Goal: Task Accomplishment & Management: Manage account settings

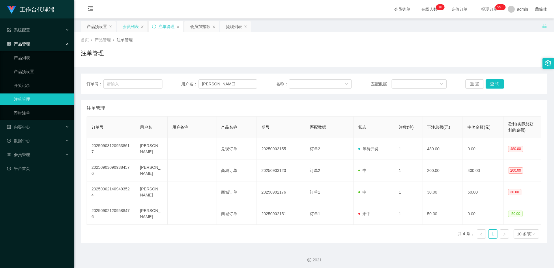
click at [128, 25] on div "会员列表" at bounding box center [131, 26] width 16 height 11
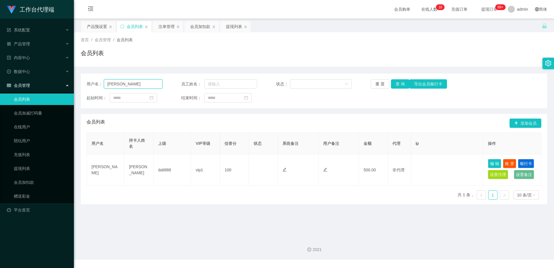
click at [158, 84] on input "[PERSON_NAME]" at bounding box center [133, 83] width 59 height 9
paste input "80702220"
type input "80702220"
click at [395, 85] on button "查 询" at bounding box center [400, 83] width 18 height 9
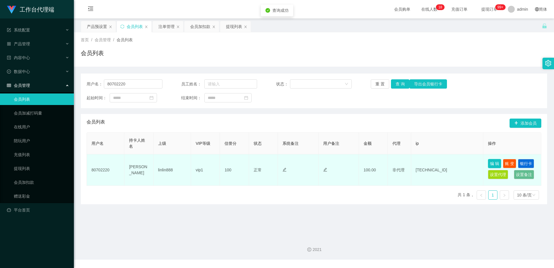
click at [494, 162] on button "编 辑" at bounding box center [494, 163] width 13 height 9
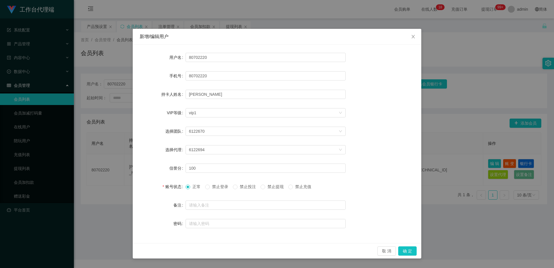
click at [193, 187] on span "正常" at bounding box center [196, 186] width 13 height 5
click at [412, 252] on button "确 定" at bounding box center [407, 250] width 18 height 9
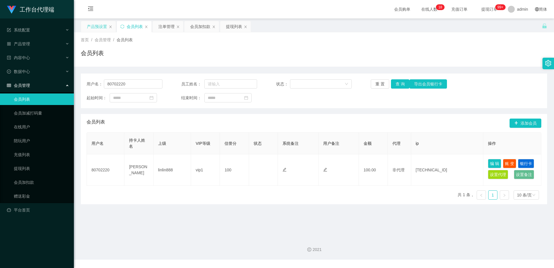
click at [102, 26] on div "产品预设置" at bounding box center [97, 26] width 20 height 11
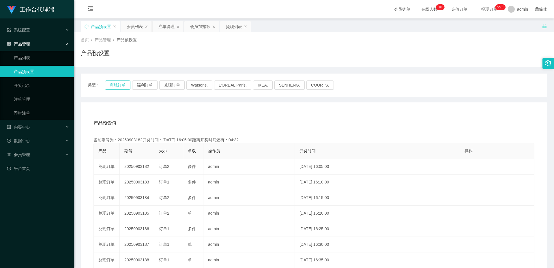
click at [118, 83] on button "商城订单" at bounding box center [117, 84] width 25 height 9
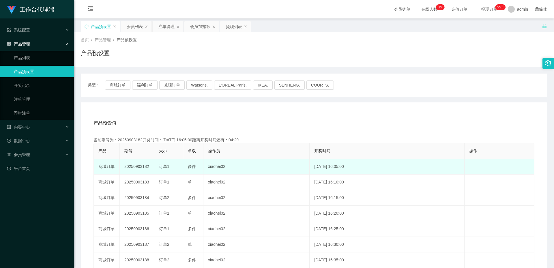
click at [140, 166] on td "20250903182" at bounding box center [137, 167] width 35 height 16
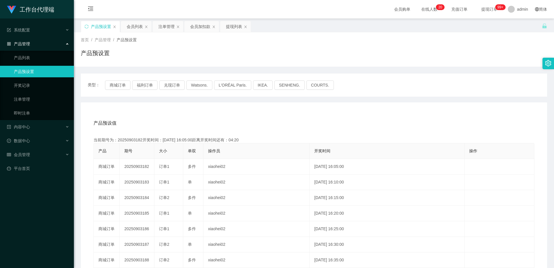
copy td "20250903182"
click at [136, 27] on div "会员列表" at bounding box center [135, 26] width 16 height 11
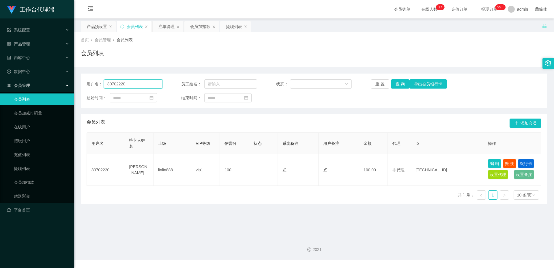
click at [139, 86] on input "80702220" at bounding box center [133, 83] width 59 height 9
click at [402, 82] on button "查 询" at bounding box center [400, 83] width 18 height 9
click at [131, 84] on input "[PERSON_NAME]" at bounding box center [133, 83] width 59 height 9
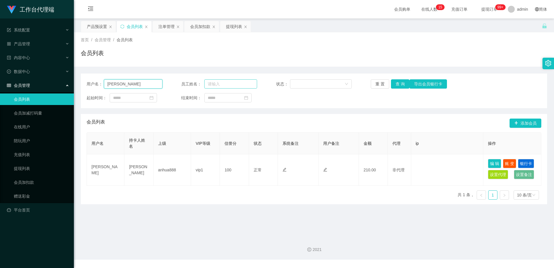
paste input "y0318"
type input "jy0318"
click at [397, 85] on button "查 询" at bounding box center [400, 83] width 18 height 9
click at [402, 83] on button "查 询" at bounding box center [400, 83] width 18 height 9
click at [157, 82] on input "jy0318" at bounding box center [133, 83] width 59 height 9
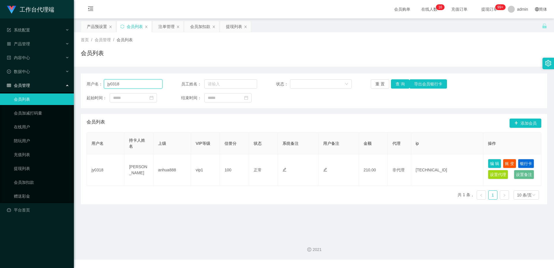
click at [157, 82] on input "jy0318" at bounding box center [133, 83] width 59 height 9
click at [166, 21] on div "注单管理" at bounding box center [166, 26] width 16 height 11
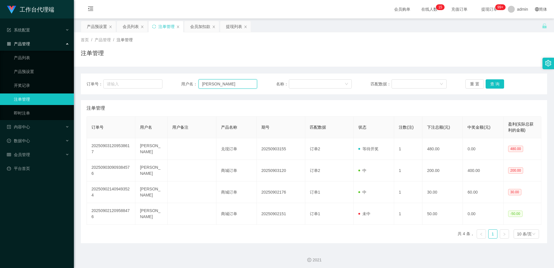
click at [225, 87] on input "[PERSON_NAME]" at bounding box center [227, 83] width 59 height 9
paste input "jy0318"
type input "jy0318"
click at [491, 81] on button "查 询" at bounding box center [494, 83] width 18 height 9
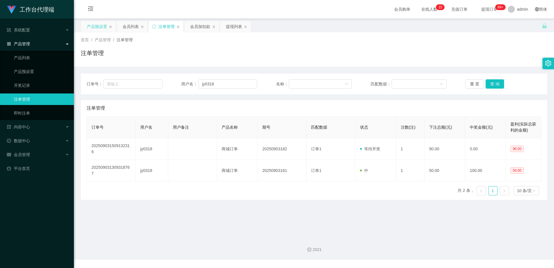
click at [97, 26] on div "产品预设置" at bounding box center [97, 26] width 20 height 11
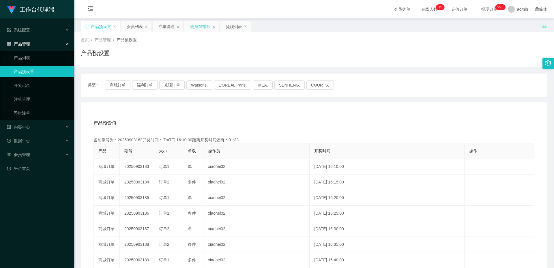
click at [191, 25] on div "会员加扣款" at bounding box center [200, 26] width 20 height 11
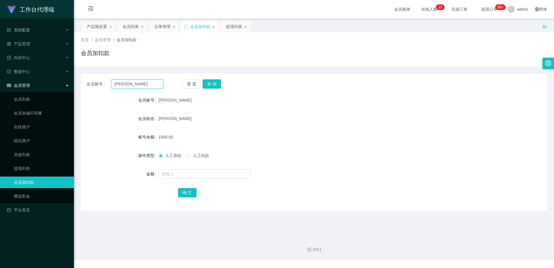
click at [132, 87] on input "[PERSON_NAME]" at bounding box center [137, 83] width 52 height 9
type input "jn"
click at [212, 82] on button "查 询" at bounding box center [211, 83] width 18 height 9
click at [211, 85] on button "查 询" at bounding box center [211, 83] width 18 height 9
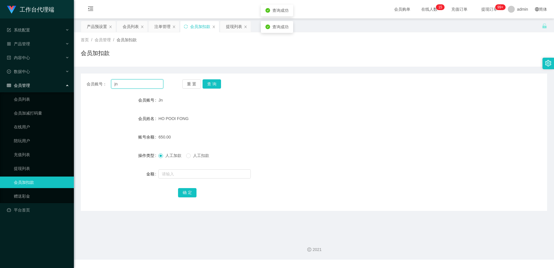
click at [117, 83] on input "jn" at bounding box center [137, 83] width 52 height 9
click at [127, 25] on div "会员列表" at bounding box center [131, 26] width 16 height 11
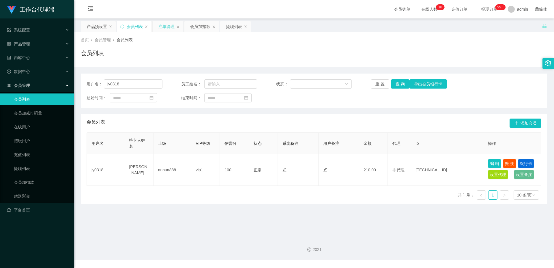
click at [168, 28] on div "注单管理" at bounding box center [166, 26] width 16 height 11
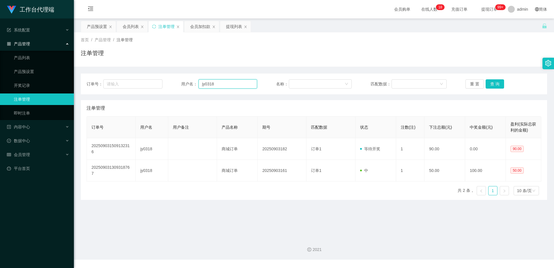
click at [217, 87] on input "jy0318" at bounding box center [227, 83] width 59 height 9
paste input "n"
type input "jn"
click at [488, 82] on button "查 询" at bounding box center [494, 83] width 18 height 9
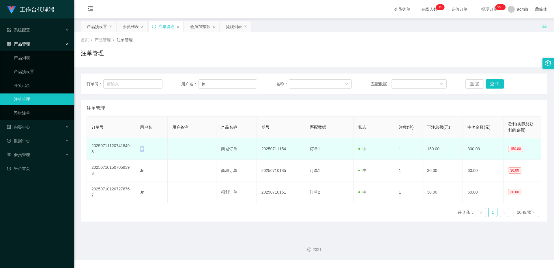
click at [144, 150] on td "Jn" at bounding box center [151, 149] width 32 height 22
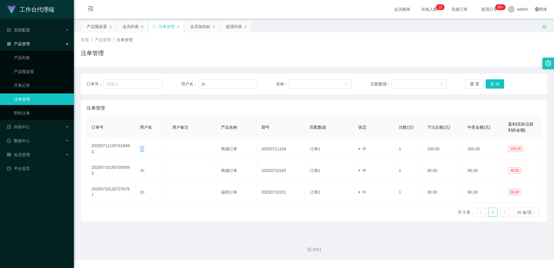
copy td "Jn"
click at [128, 28] on div "会员列表" at bounding box center [131, 26] width 16 height 11
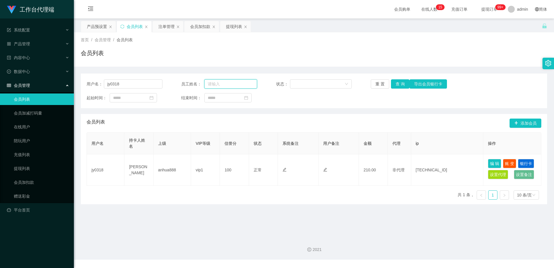
click at [213, 83] on input "text" at bounding box center [230, 83] width 53 height 9
click at [140, 84] on input "jy0318" at bounding box center [133, 83] width 59 height 9
paste input "Jn"
click at [398, 83] on button "查 询" at bounding box center [400, 83] width 18 height 9
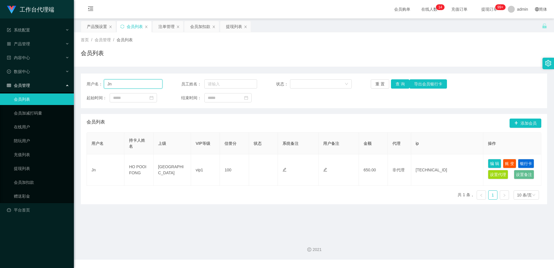
click at [110, 83] on input "Jn" at bounding box center [133, 83] width 59 height 9
type input "[PERSON_NAME]"
click at [395, 86] on button "查 询" at bounding box center [400, 83] width 18 height 9
click at [121, 84] on input "[PERSON_NAME]" at bounding box center [133, 83] width 59 height 9
click at [120, 84] on input "[PERSON_NAME]" at bounding box center [133, 83] width 59 height 9
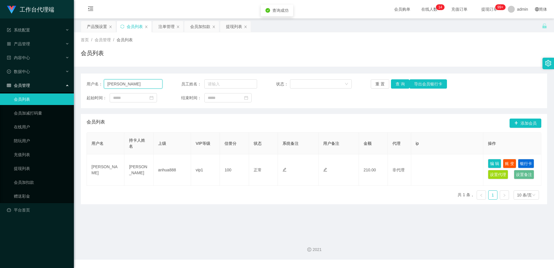
click at [120, 82] on input "[PERSON_NAME]" at bounding box center [133, 83] width 59 height 9
click at [164, 24] on div "注单管理" at bounding box center [166, 26] width 16 height 11
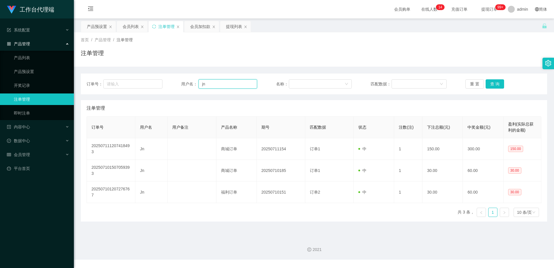
click at [206, 83] on input "jn" at bounding box center [227, 83] width 59 height 9
paste input "Ji"
type input "[PERSON_NAME]"
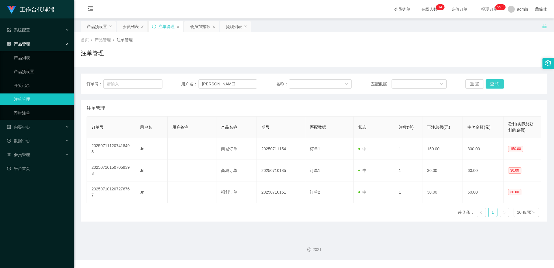
click at [496, 83] on button "查 询" at bounding box center [494, 83] width 18 height 9
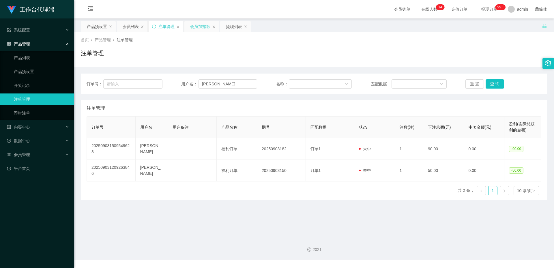
click at [194, 26] on div "会员加扣款" at bounding box center [200, 26] width 20 height 11
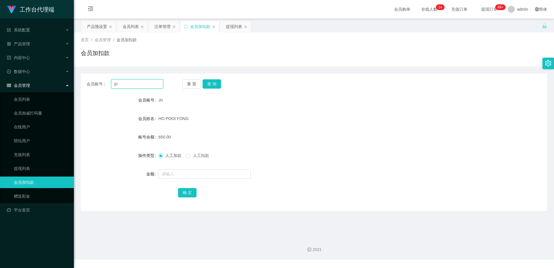
click at [139, 86] on input "jn" at bounding box center [137, 83] width 52 height 9
paste input "Ji"
type input "[PERSON_NAME]"
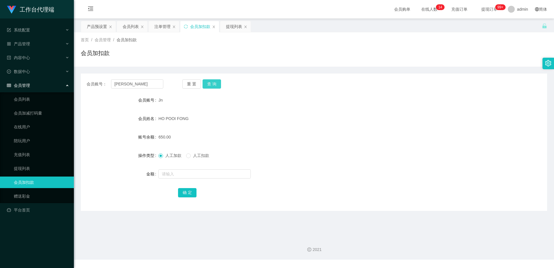
click at [213, 81] on button "查 询" at bounding box center [211, 83] width 18 height 9
click at [170, 175] on input "text" at bounding box center [204, 173] width 92 height 9
type input "180"
drag, startPoint x: 191, startPoint y: 195, endPoint x: 196, endPoint y: 194, distance: 5.3
click at [191, 195] on button "确 定" at bounding box center [187, 192] width 18 height 9
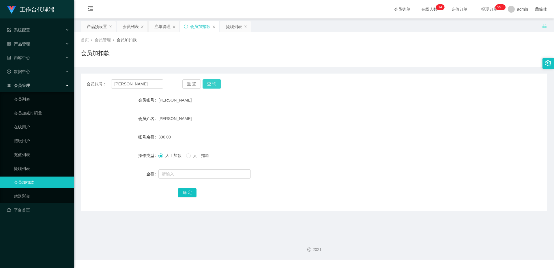
click at [212, 85] on button "查 询" at bounding box center [211, 83] width 18 height 9
click at [214, 81] on button "查 询" at bounding box center [211, 83] width 18 height 9
drag, startPoint x: 102, startPoint y: 27, endPoint x: 108, endPoint y: 33, distance: 8.0
click at [102, 27] on div "产品预设置" at bounding box center [97, 26] width 20 height 11
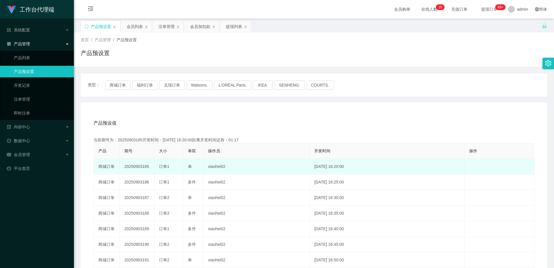
click at [144, 168] on td "20250903185" at bounding box center [137, 167] width 35 height 16
copy td "20250903185"
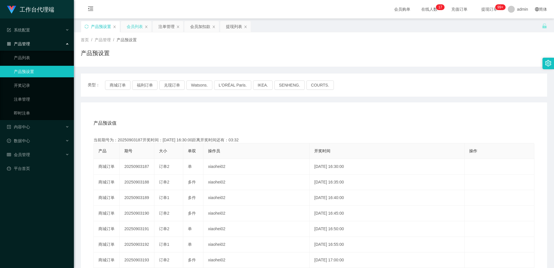
click at [136, 27] on div "会员列表" at bounding box center [135, 26] width 16 height 11
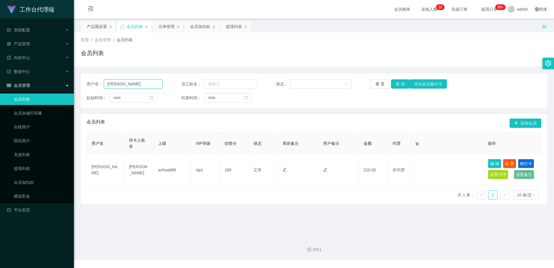
click at [153, 85] on input "[PERSON_NAME]" at bounding box center [133, 83] width 59 height 9
paste input "80702220"
type input "80702220"
click at [401, 84] on button "查 询" at bounding box center [400, 83] width 18 height 9
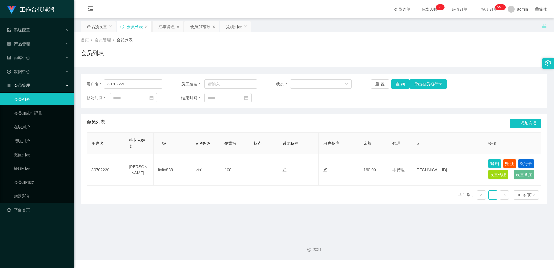
click at [202, 27] on div "会员加扣款" at bounding box center [200, 26] width 20 height 11
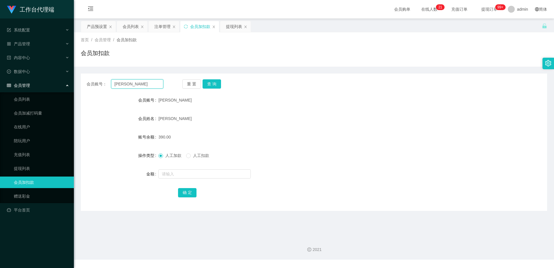
click at [138, 88] on input "[PERSON_NAME]" at bounding box center [137, 83] width 52 height 9
paste input "80702220"
type input "80702220"
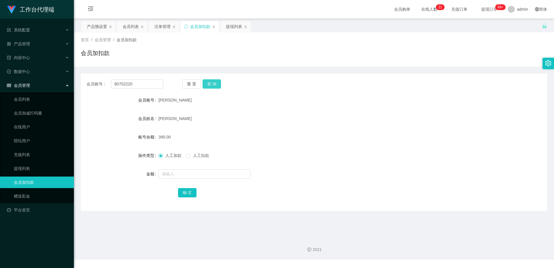
drag, startPoint x: 210, startPoint y: 86, endPoint x: 207, endPoint y: 93, distance: 7.5
click at [210, 86] on button "查 询" at bounding box center [211, 83] width 18 height 9
click at [181, 166] on form "会员账号 80702220 会员姓名 [PERSON_NAME] 账号余额 160.00 操作类型 人工加款 人工扣款 金额 确 定" at bounding box center [314, 146] width 466 height 104
click at [179, 170] on input "text" at bounding box center [204, 173] width 92 height 9
type input "30"
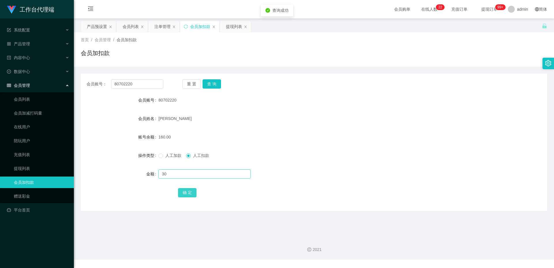
drag, startPoint x: 188, startPoint y: 190, endPoint x: 227, endPoint y: 177, distance: 41.3
click at [188, 190] on button "确 定" at bounding box center [187, 192] width 18 height 9
click at [233, 25] on div "提现列表" at bounding box center [234, 26] width 16 height 11
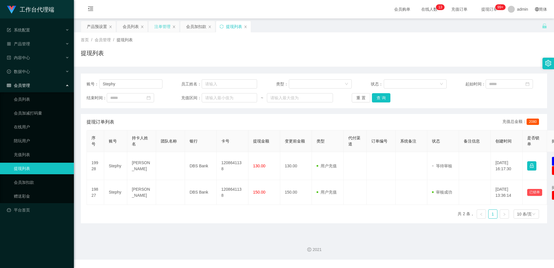
click at [166, 30] on div "注单管理" at bounding box center [162, 26] width 16 height 11
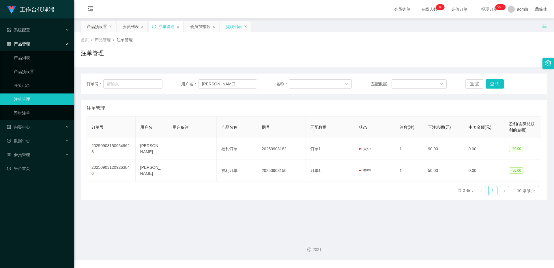
click at [246, 28] on icon "图标: close" at bounding box center [245, 26] width 3 height 3
click at [206, 28] on div "会员加扣款" at bounding box center [200, 26] width 20 height 11
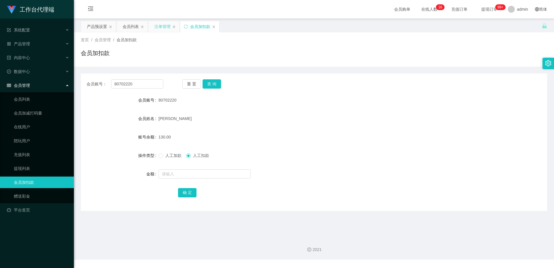
click at [160, 26] on div "注单管理" at bounding box center [162, 26] width 16 height 11
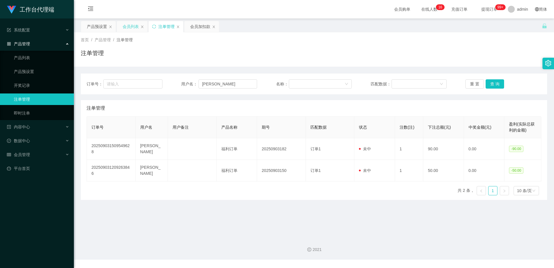
click at [132, 27] on div "会员列表" at bounding box center [131, 26] width 16 height 11
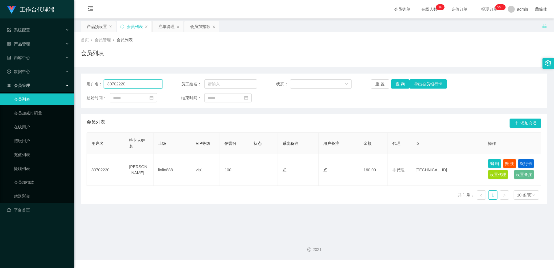
click at [131, 82] on input "80702220" at bounding box center [133, 83] width 59 height 9
click at [133, 82] on input "80702220" at bounding box center [133, 83] width 59 height 9
